Goal: Check status: Check status

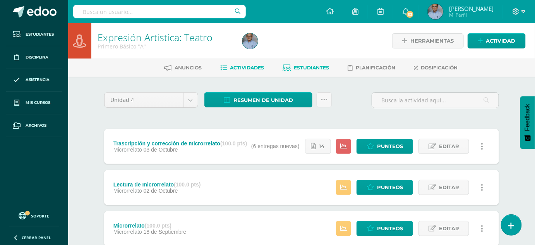
click at [313, 68] on span "Estudiantes" at bounding box center [311, 68] width 35 height 6
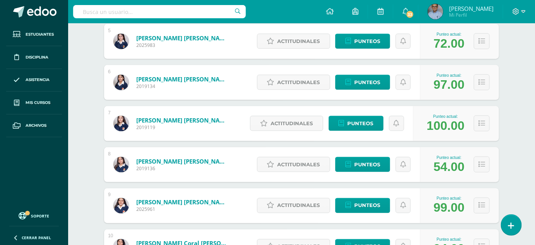
scroll to position [310, 0]
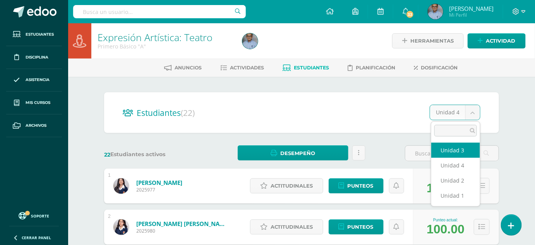
select select "/dashboard/teacher/section/3702/students/?unit=115987"
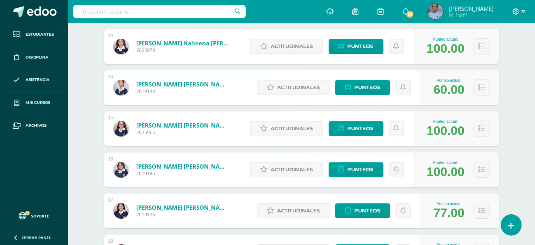
scroll to position [633, 0]
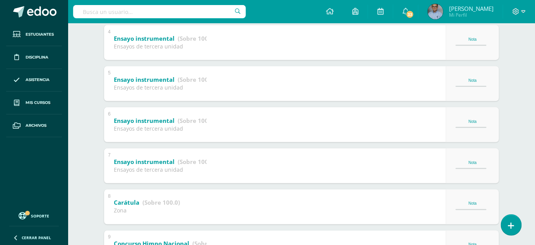
scroll to position [363, 0]
